Goal: Information Seeking & Learning: Learn about a topic

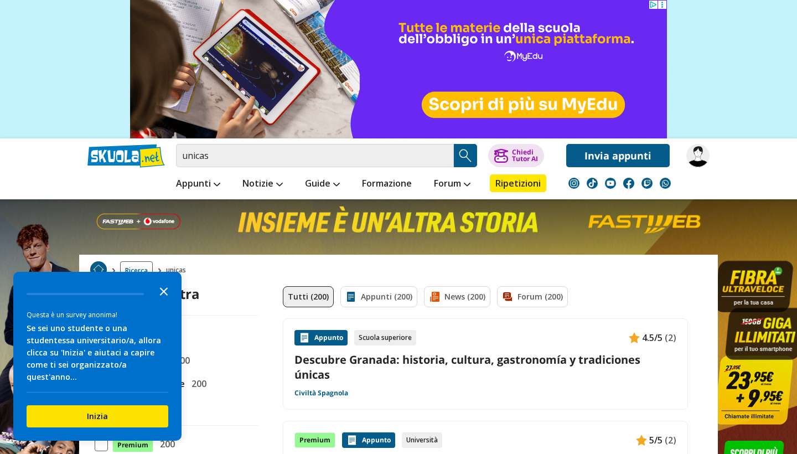
click at [167, 301] on icon "Close the survey" at bounding box center [164, 290] width 22 height 22
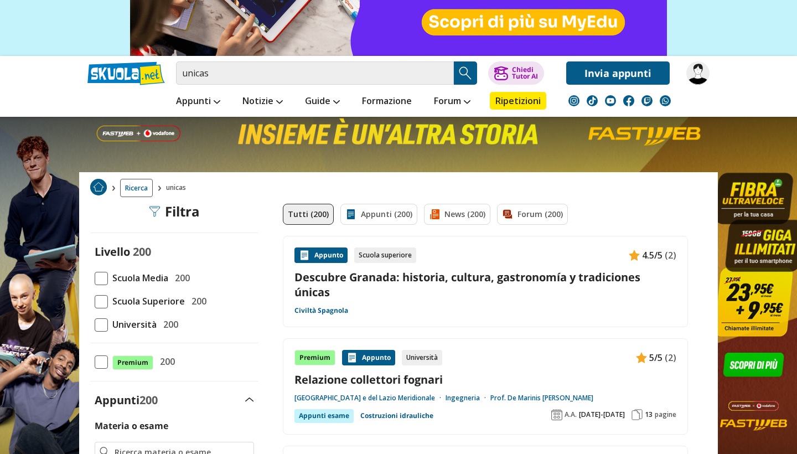
scroll to position [88, 0]
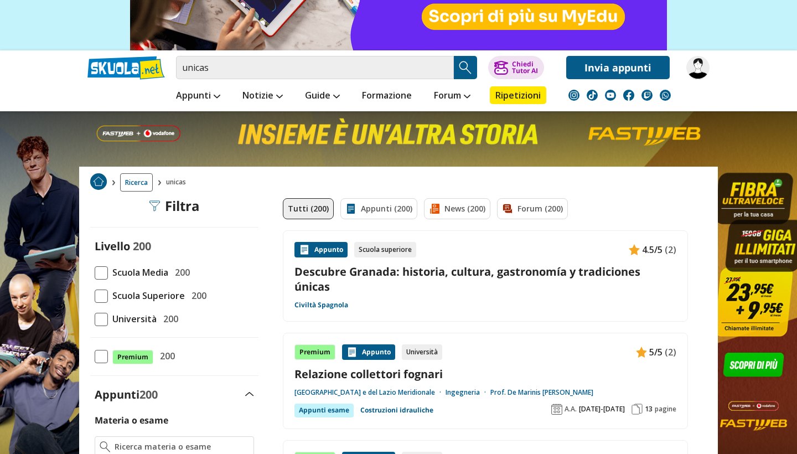
click at [107, 315] on span at bounding box center [101, 319] width 13 height 13
click at [95, 319] on input "Università 200" at bounding box center [95, 319] width 0 height 0
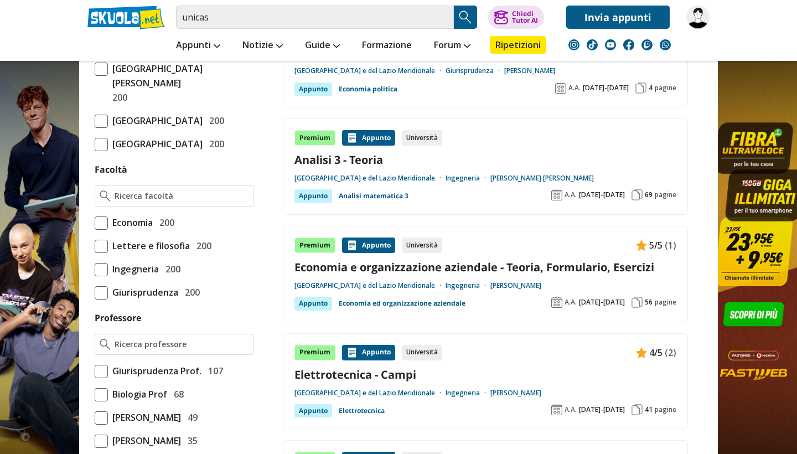
scroll to position [608, 0]
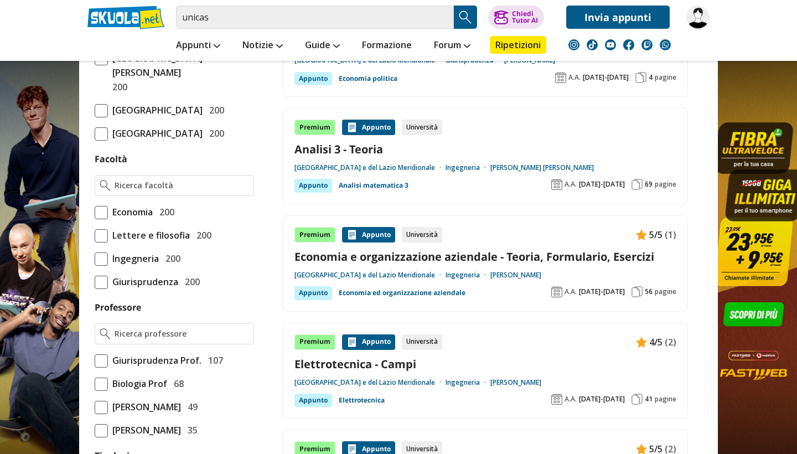
click at [103, 266] on span at bounding box center [101, 258] width 13 height 13
click at [95, 258] on input "Ingegneria 200" at bounding box center [95, 258] width 0 height 0
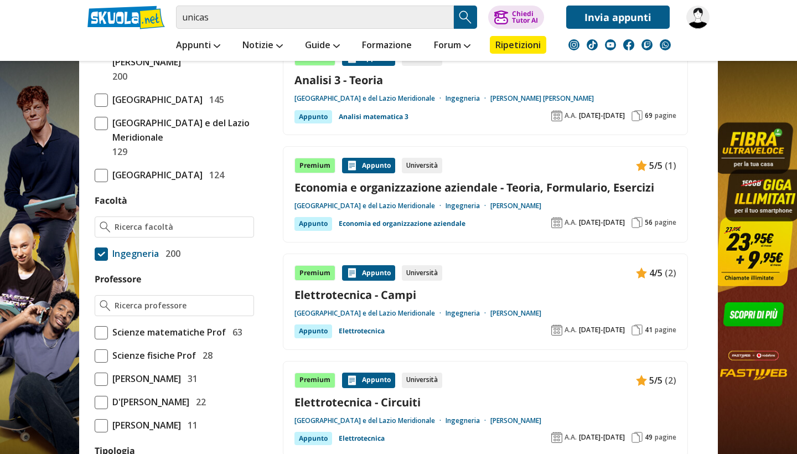
scroll to position [569, 0]
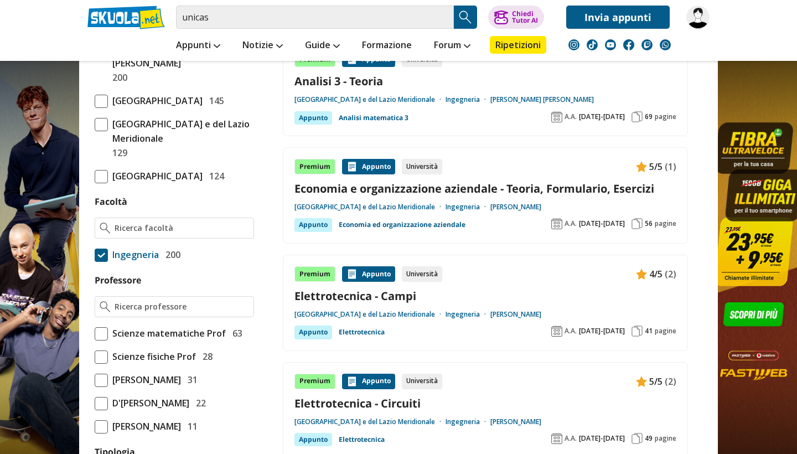
click at [353, 296] on link "Elettrotecnica - Campi" at bounding box center [485, 295] width 382 height 15
